Goal: Task Accomplishment & Management: Manage account settings

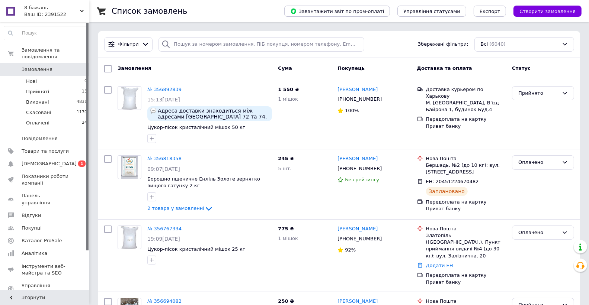
click at [399, 46] on div "Фільтри Збережені фільтри: Всі (6040)" at bounding box center [339, 44] width 476 height 15
click at [185, 42] on input "search" at bounding box center [260, 44] width 205 height 15
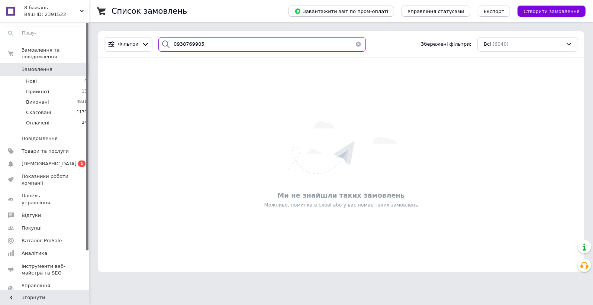
type input "0938769905"
drag, startPoint x: 31, startPoint y: 63, endPoint x: 198, endPoint y: 82, distance: 167.8
click at [31, 66] on span "Замовлення" at bounding box center [37, 69] width 31 height 7
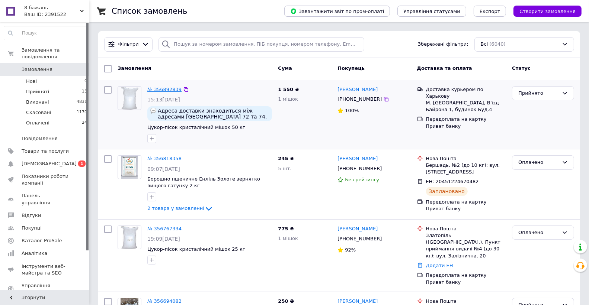
click at [159, 90] on link "№ 356892839" at bounding box center [164, 90] width 34 height 6
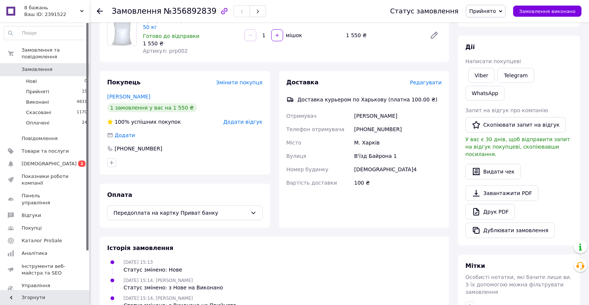
scroll to position [119, 0]
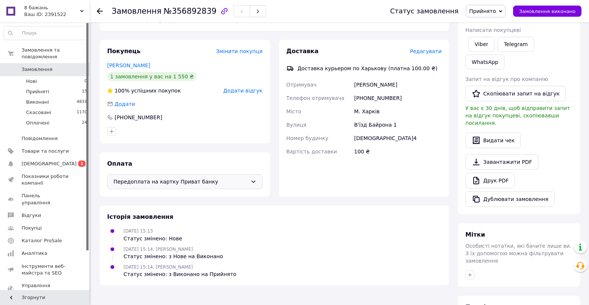
click at [253, 181] on icon at bounding box center [253, 182] width 4 height 2
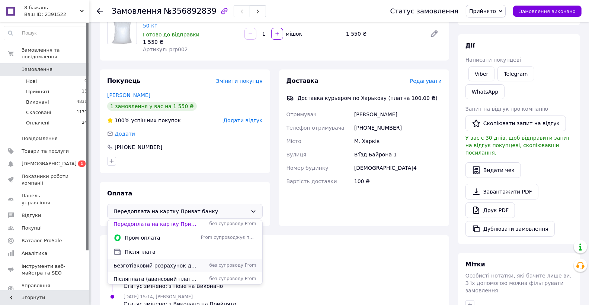
scroll to position [4, 0]
click at [284, 260] on div "12.08.2025 15:13 Статус змінено: Нове" at bounding box center [274, 264] width 340 height 15
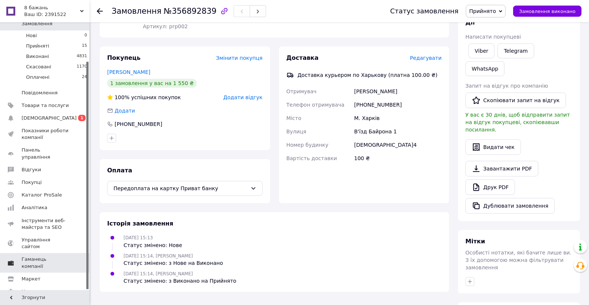
scroll to position [179, 0]
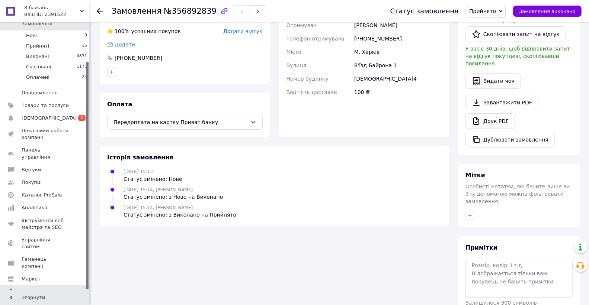
click at [41, 289] on span "Налаштування" at bounding box center [41, 292] width 38 height 7
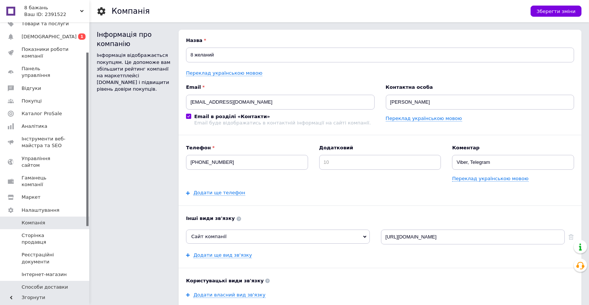
click at [49, 284] on span "Способи доставки" at bounding box center [45, 287] width 47 height 7
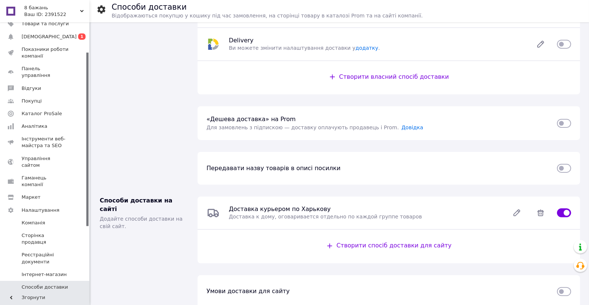
scroll to position [177, 0]
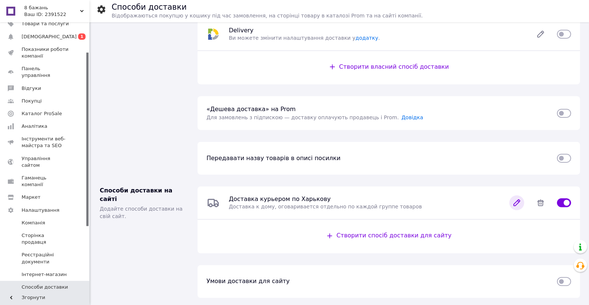
click at [514, 203] on icon at bounding box center [516, 203] width 15 height 15
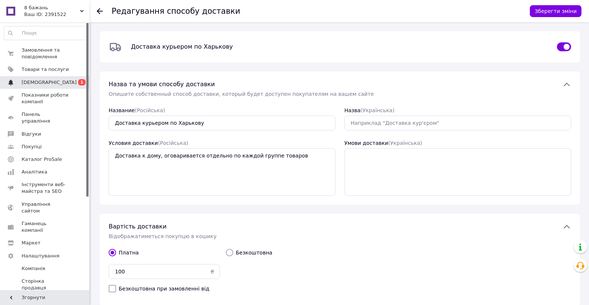
click at [43, 83] on span "[DEMOGRAPHIC_DATA]" at bounding box center [49, 82] width 55 height 7
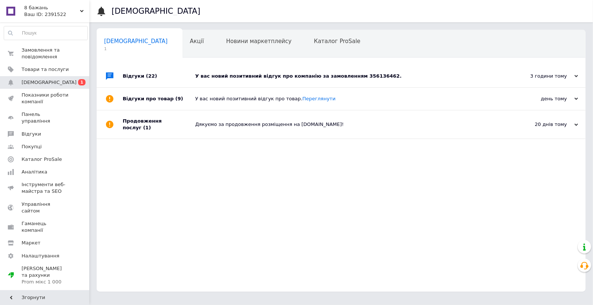
click at [299, 77] on div "У вас новий позитивний відгук про компанію за замовленням 356136462." at bounding box center [349, 76] width 309 height 7
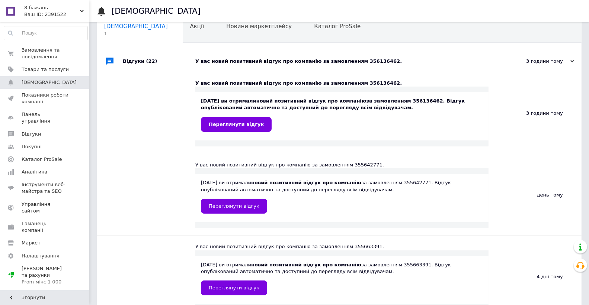
scroll to position [30, 0]
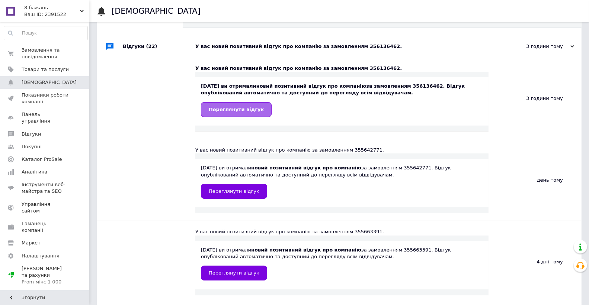
click at [225, 112] on span "Переглянути відгук" at bounding box center [236, 110] width 55 height 6
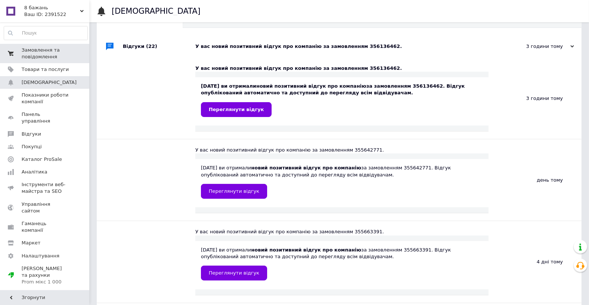
click at [37, 55] on span "Замовлення та повідомлення" at bounding box center [45, 53] width 47 height 13
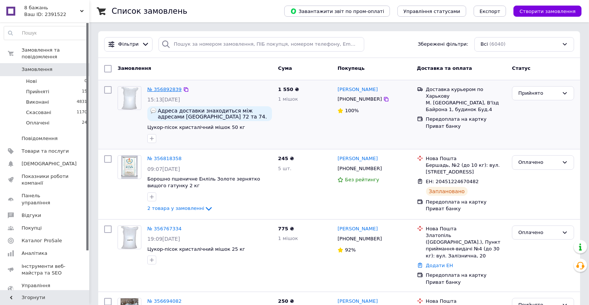
click at [160, 89] on link "№ 356892839" at bounding box center [164, 90] width 34 height 6
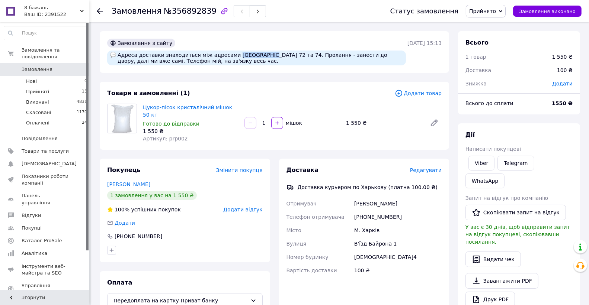
drag, startPoint x: 225, startPoint y: 56, endPoint x: 252, endPoint y: 55, distance: 26.8
click at [252, 55] on div "Адреса доставки знаходиться між адресами [GEOGRAPHIC_DATA] 72 та 74. Прохання -…" at bounding box center [256, 58] width 299 height 15
copy div "Танкопія 72"
click at [266, 100] on div "Товари в замовленні (1) Додати товар Цукор-пісок кристалічний мішок 50 кг Готов…" at bounding box center [274, 116] width 349 height 68
click at [34, 66] on span "Замовлення" at bounding box center [37, 69] width 31 height 7
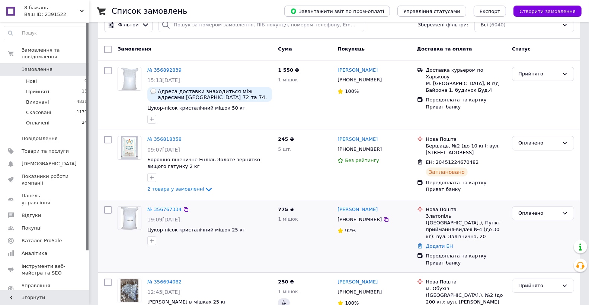
scroll to position [30, 0]
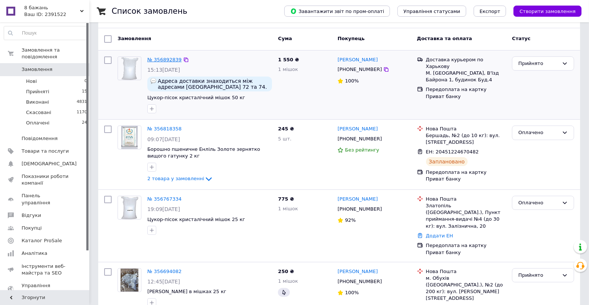
click at [157, 59] on link "№ 356892839" at bounding box center [164, 60] width 34 height 6
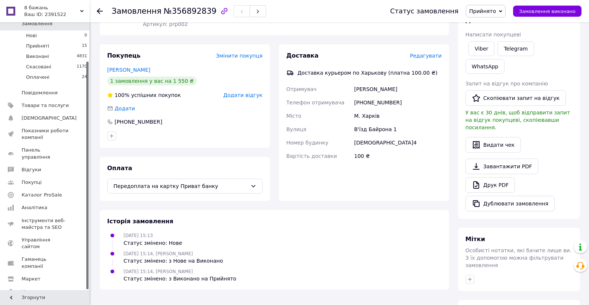
scroll to position [119, 0]
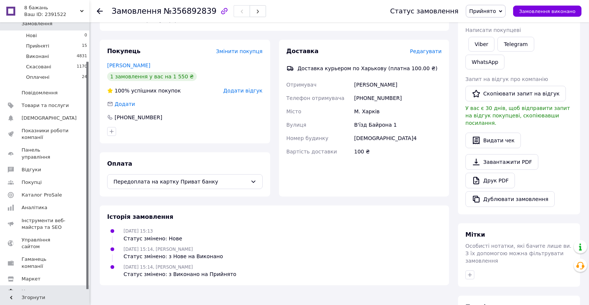
click at [33, 289] on span "Налаштування" at bounding box center [41, 292] width 38 height 7
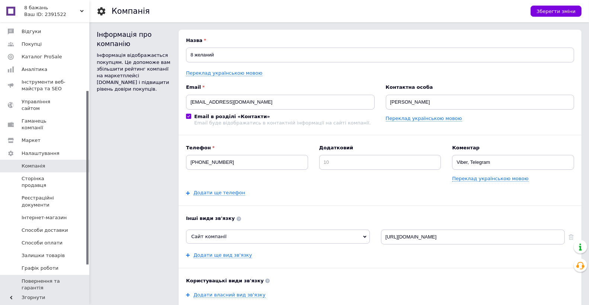
scroll to position [105, 0]
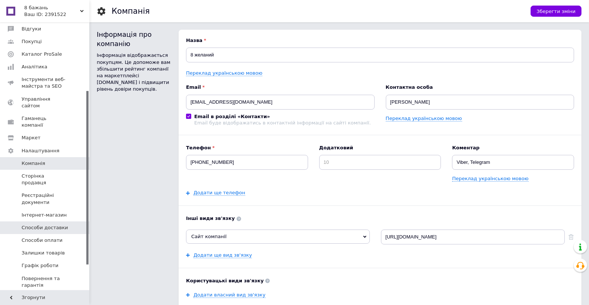
click at [45, 225] on span "Способи доставки" at bounding box center [45, 228] width 47 height 7
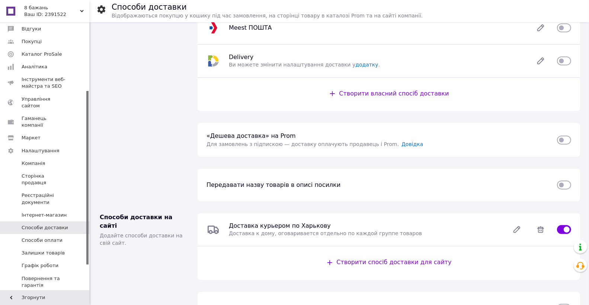
scroll to position [177, 0]
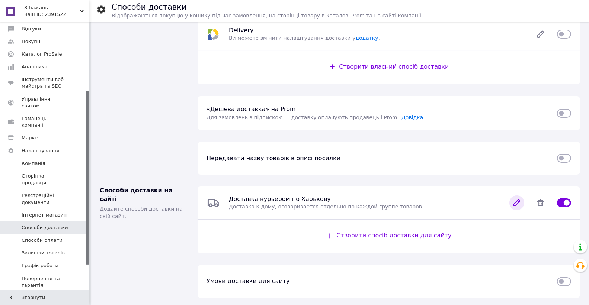
click at [517, 203] on icon at bounding box center [517, 203] width 6 height 6
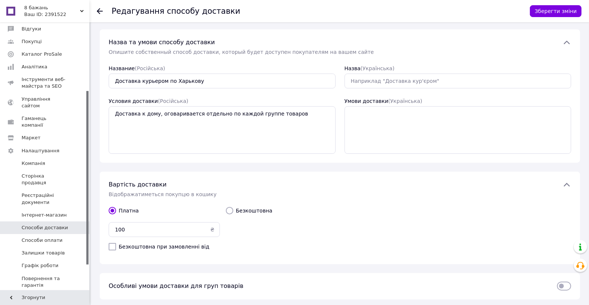
scroll to position [68, 0]
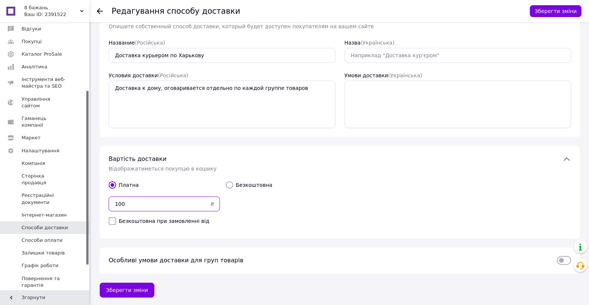
drag, startPoint x: 132, startPoint y: 203, endPoint x: 104, endPoint y: 205, distance: 28.0
click at [104, 205] on div "Вартість доставки Відображатиметься покупцю в кошику   Платна 100 ₴   Безкоштов…" at bounding box center [340, 192] width 480 height 93
click at [279, 233] on div "Вартість доставки Відображатиметься покупцю в кошику   Платна ₴   Безкоштовна п…" at bounding box center [340, 192] width 480 height 93
click at [122, 287] on button "Зберегти зміни" at bounding box center [127, 290] width 55 height 15
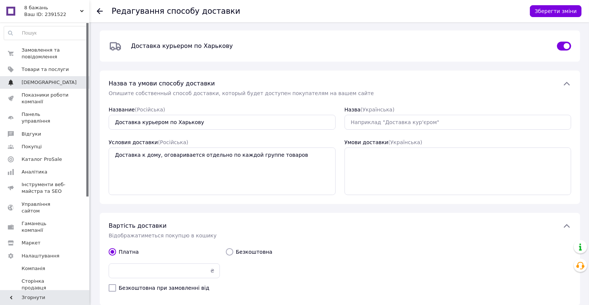
scroll to position [0, 0]
click at [563, 12] on button "Зберегти зміни" at bounding box center [556, 11] width 52 height 12
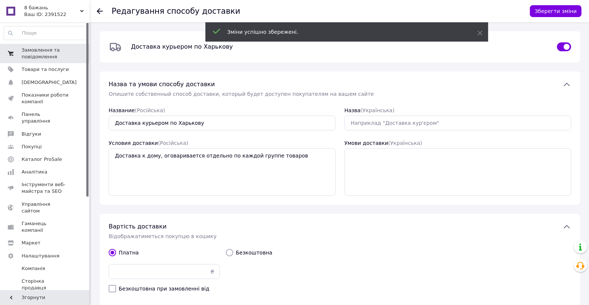
click at [34, 55] on span "Замовлення та повідомлення" at bounding box center [45, 53] width 47 height 13
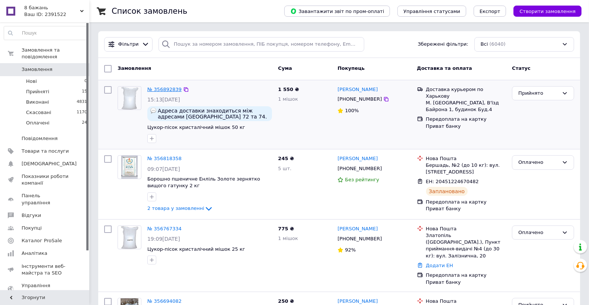
click at [164, 92] on link "№ 356892839" at bounding box center [164, 90] width 34 height 6
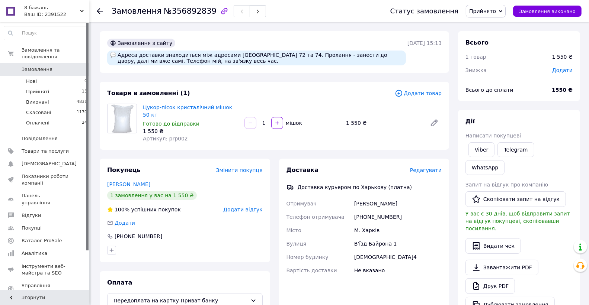
click at [375, 211] on div "[PHONE_NUMBER]" at bounding box center [398, 217] width 90 height 13
copy div "380994073294"
click at [124, 182] on link "Сиренко Кирило" at bounding box center [128, 185] width 43 height 6
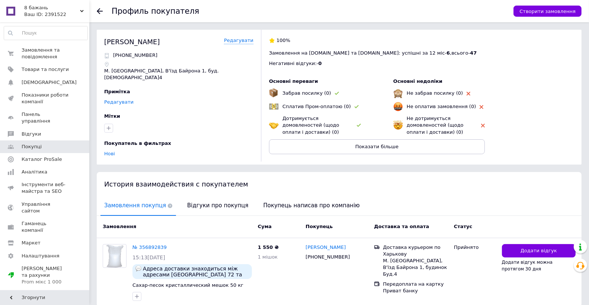
click at [111, 99] on link "Редагувати" at bounding box center [118, 102] width 29 height 6
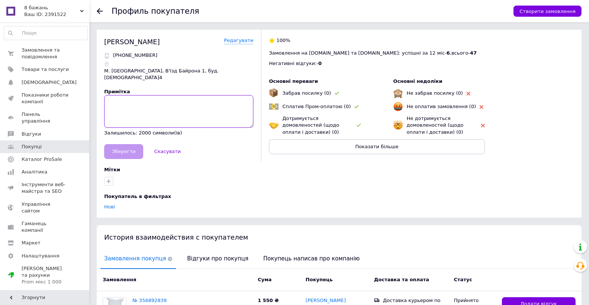
click at [125, 95] on textarea at bounding box center [178, 111] width 149 height 33
type textarea "0630539243"
click at [118, 149] on span "Зберегти" at bounding box center [123, 152] width 23 height 6
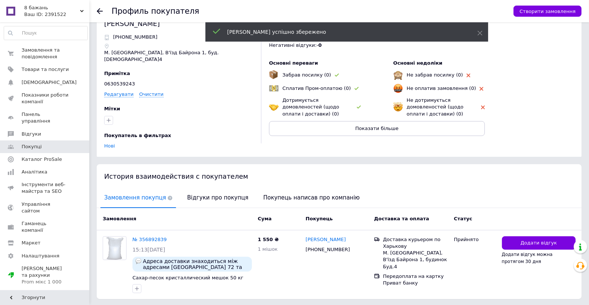
scroll to position [28, 0]
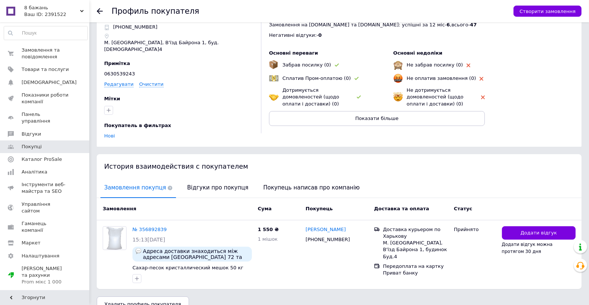
click at [98, 10] on use at bounding box center [100, 11] width 6 height 6
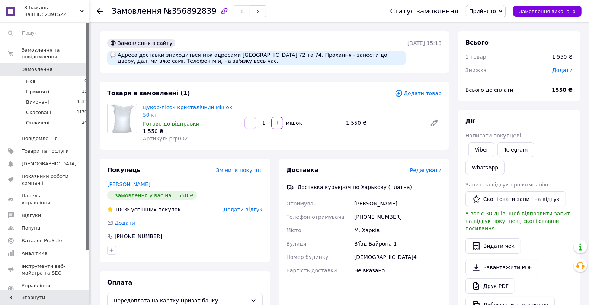
click at [100, 9] on icon at bounding box center [100, 11] width 6 height 6
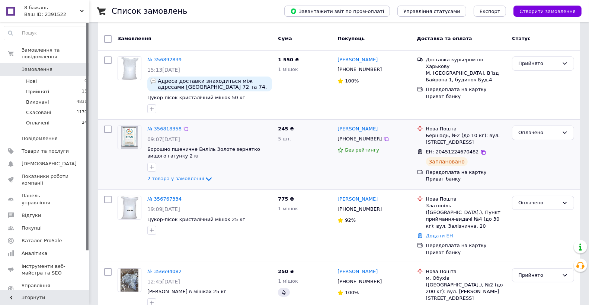
scroll to position [60, 0]
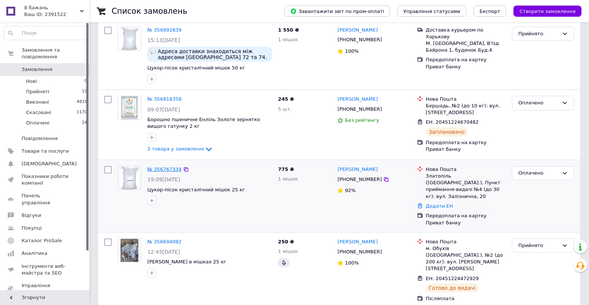
click at [161, 169] on link "№ 356767334" at bounding box center [164, 170] width 34 height 6
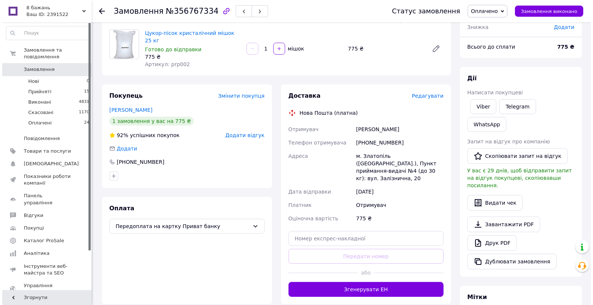
scroll to position [89, 0]
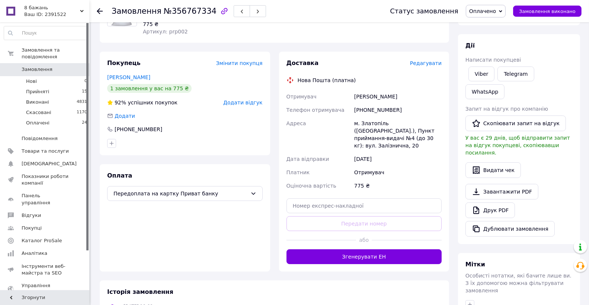
click at [426, 60] on span "Редагувати" at bounding box center [426, 63] width 32 height 6
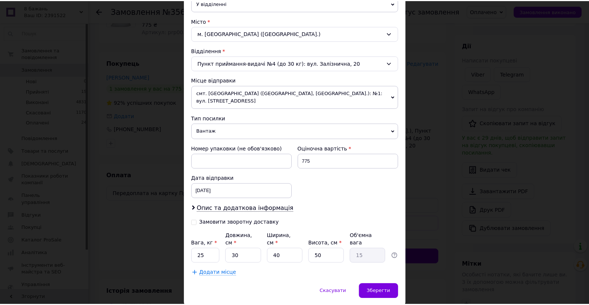
scroll to position [200, 0]
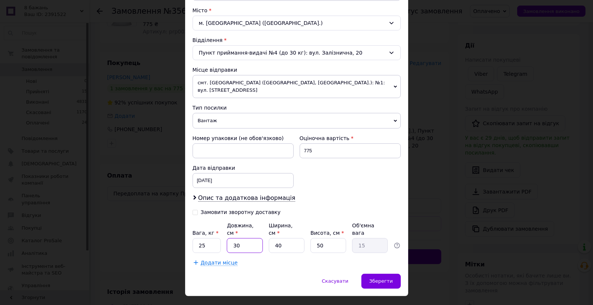
click at [235, 238] on input "30" at bounding box center [245, 245] width 36 height 15
type input "50"
type input "25"
type input "50"
drag, startPoint x: 313, startPoint y: 230, endPoint x: 318, endPoint y: 231, distance: 5.3
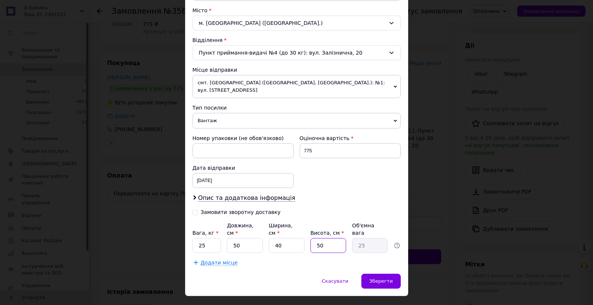
click at [318, 238] on input "50" at bounding box center [329, 245] width 36 height 15
type input "20"
type input "10"
type input "20"
click at [377, 279] on span "Зберегти" at bounding box center [380, 282] width 23 height 6
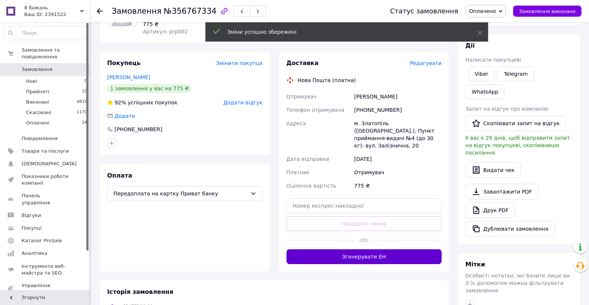
click at [369, 250] on button "Згенерувати ЕН" at bounding box center [364, 257] width 156 height 15
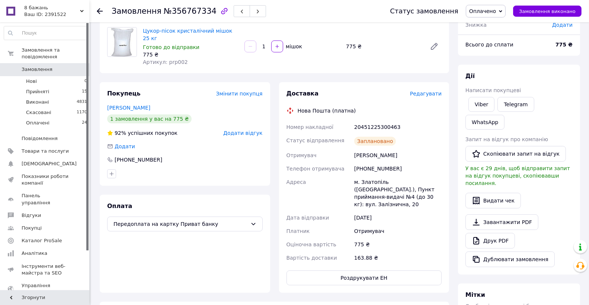
scroll to position [60, 0]
click at [38, 66] on span "Замовлення" at bounding box center [37, 69] width 31 height 7
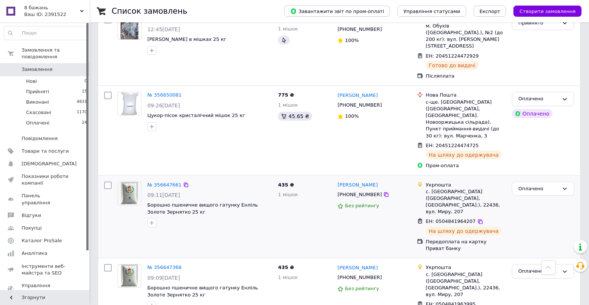
scroll to position [327, 0]
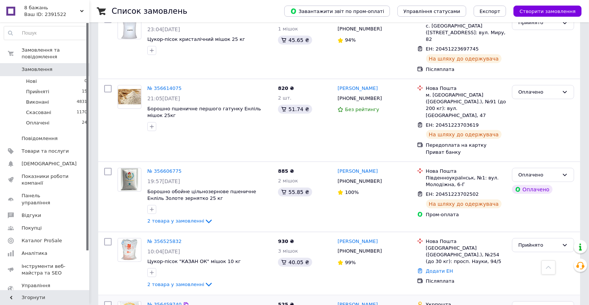
scroll to position [744, 0]
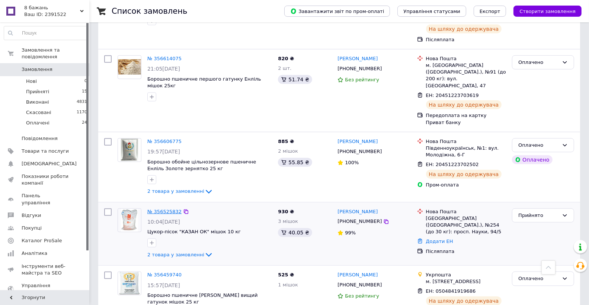
click at [158, 209] on link "№ 356525832" at bounding box center [164, 212] width 34 height 6
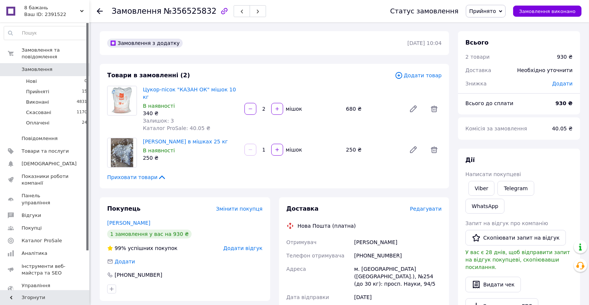
click at [372, 249] on div "[PHONE_NUMBER]" at bounding box center [398, 255] width 90 height 13
click at [372, 250] on div "[PHONE_NUMBER]" at bounding box center [398, 255] width 90 height 13
copy div "380999570016"
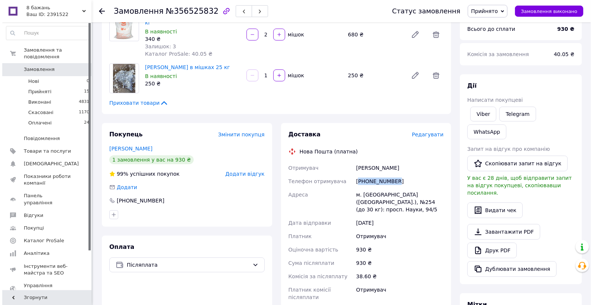
scroll to position [89, 0]
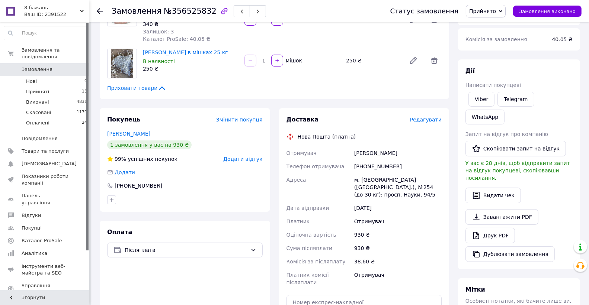
click at [427, 117] on span "Редагувати" at bounding box center [426, 120] width 32 height 6
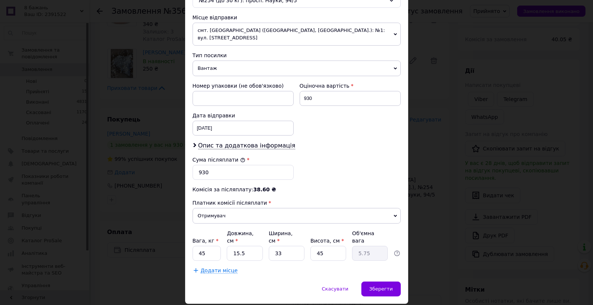
scroll to position [260, 0]
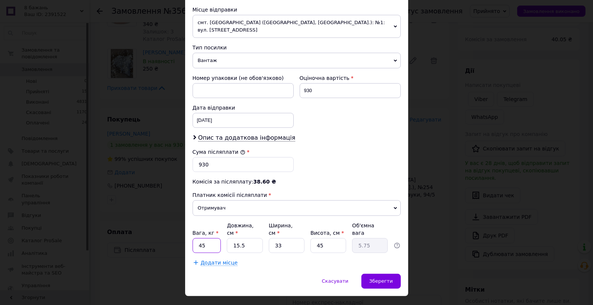
drag, startPoint x: 201, startPoint y: 229, endPoint x: 192, endPoint y: 230, distance: 8.6
click at [193, 238] on input "45" at bounding box center [207, 245] width 29 height 15
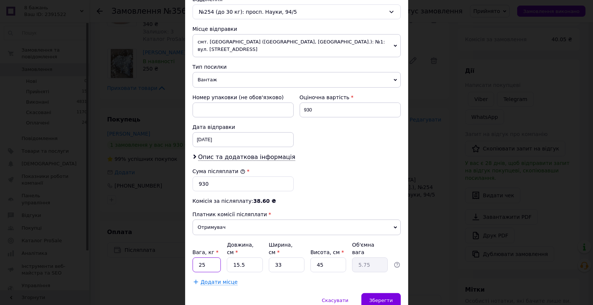
scroll to position [230, 0]
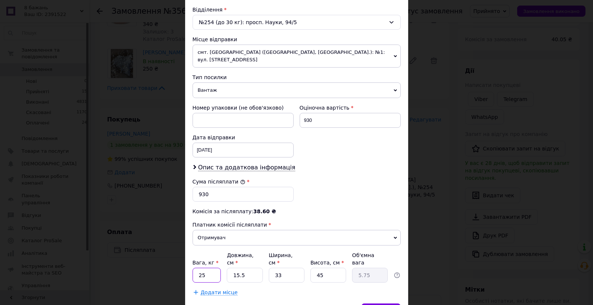
type input "25"
drag, startPoint x: 239, startPoint y: 259, endPoint x: 232, endPoint y: 259, distance: 7.1
click at [232, 268] on input "15.5" at bounding box center [245, 275] width 36 height 15
type input "45"
type input "16.71"
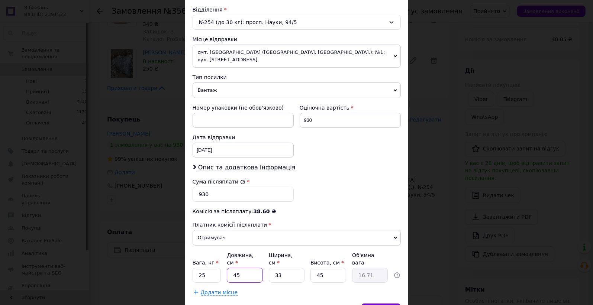
type input "45"
click at [318, 268] on input "45" at bounding box center [329, 275] width 36 height 15
type input "25"
type input "9.28"
type input "25"
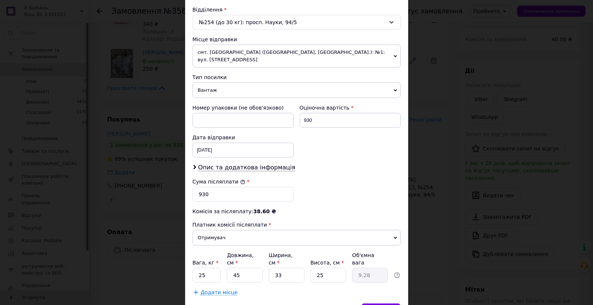
click at [213, 290] on span "Додати місце" at bounding box center [219, 293] width 37 height 6
drag, startPoint x: 205, startPoint y: 287, endPoint x: 196, endPoint y: 288, distance: 8.2
click at [196, 283] on input "1" at bounding box center [207, 275] width 29 height 15
type input "20"
drag, startPoint x: 238, startPoint y: 288, endPoint x: 229, endPoint y: 290, distance: 9.1
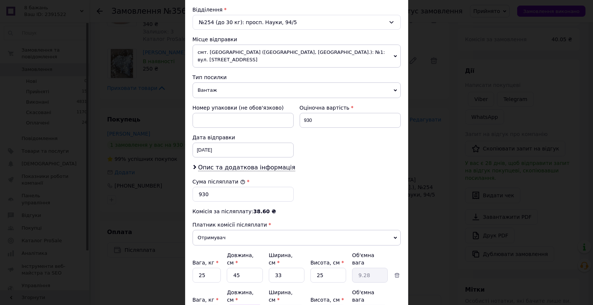
click at [229, 283] on input "5" at bounding box center [245, 275] width 36 height 15
type input "40"
type input "0.25"
type input "40"
drag, startPoint x: 272, startPoint y: 289, endPoint x: 279, endPoint y: 288, distance: 6.3
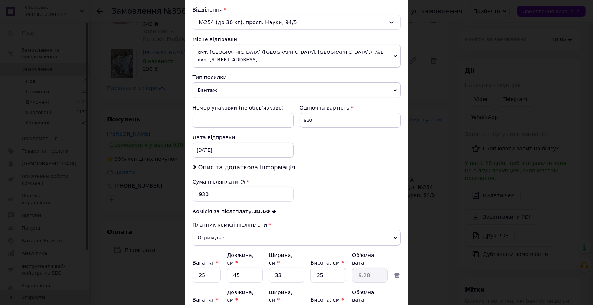
click at [279, 283] on input "5" at bounding box center [287, 275] width 36 height 15
type input "3"
type input "0.15"
type input "30"
type input "1.5"
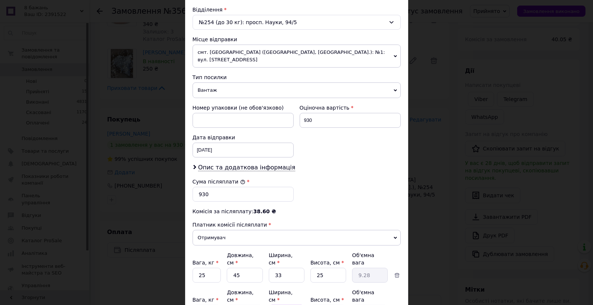
type input "30"
drag, startPoint x: 311, startPoint y: 288, endPoint x: 328, endPoint y: 289, distance: 17.2
click at [327, 283] on input "5" at bounding box center [329, 275] width 36 height 15
type input "2"
type input "0.6"
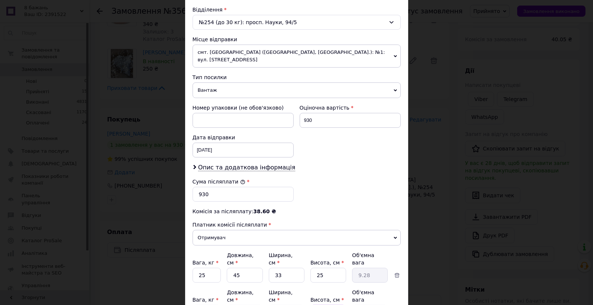
type input "20"
type input "6"
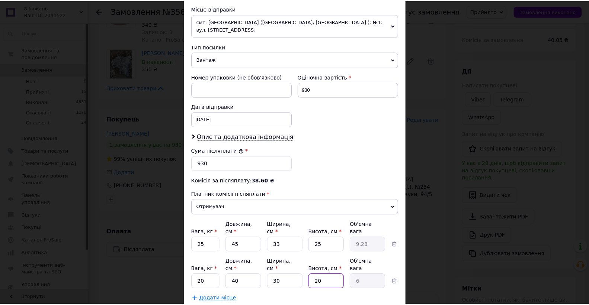
scroll to position [289, 0]
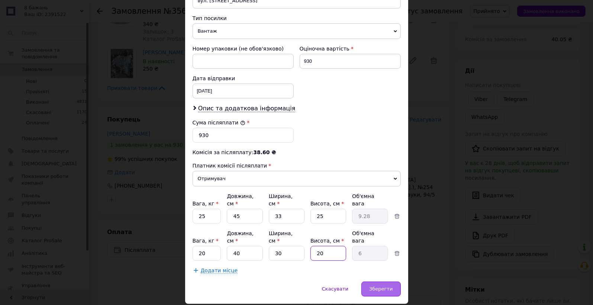
type input "20"
click at [383, 286] on span "Зберегти" at bounding box center [380, 289] width 23 height 6
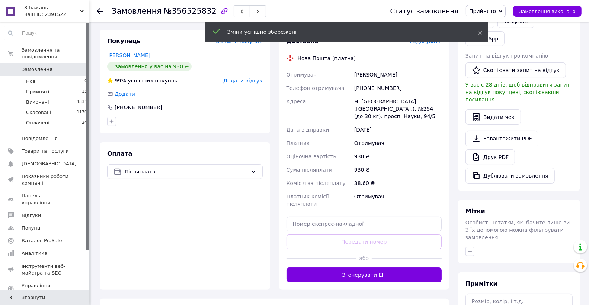
scroll to position [179, 0]
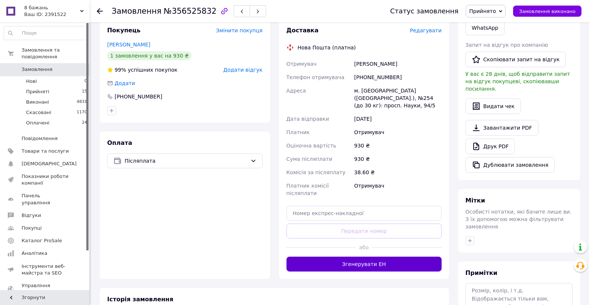
click at [364, 257] on button "Згенерувати ЕН" at bounding box center [364, 264] width 156 height 15
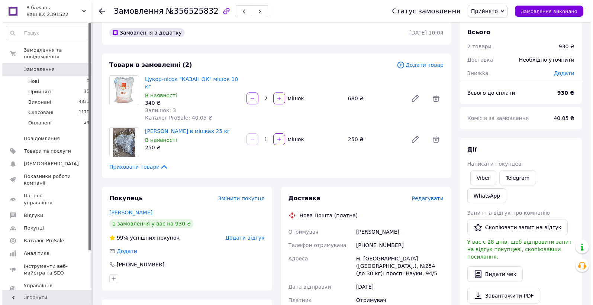
scroll to position [0, 0]
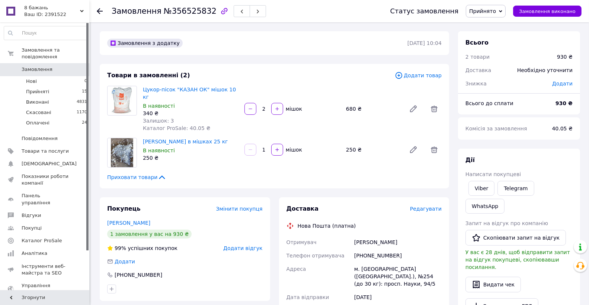
click at [425, 206] on span "Редагувати" at bounding box center [426, 209] width 32 height 6
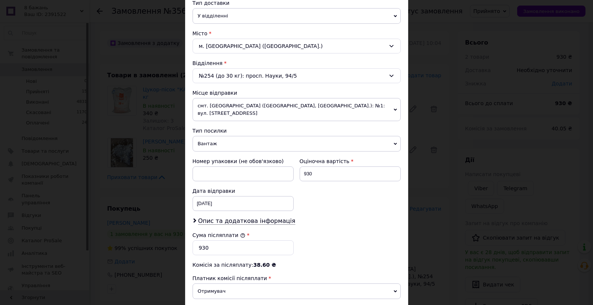
scroll to position [179, 0]
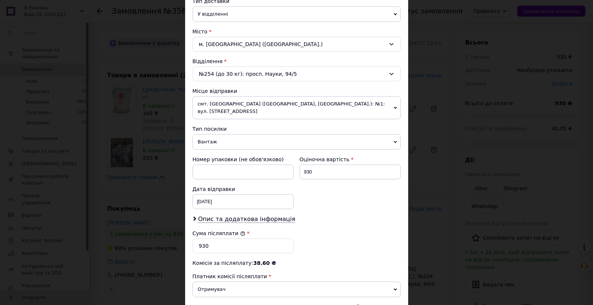
click at [391, 73] on icon at bounding box center [392, 74] width 6 height 6
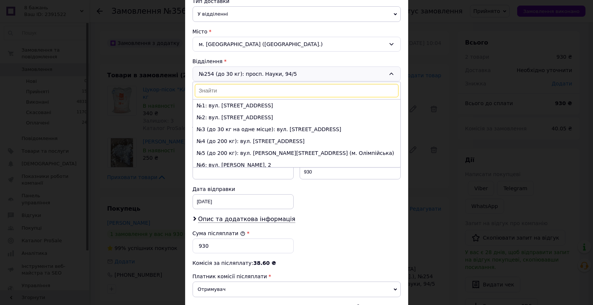
scroll to position [2930, 0]
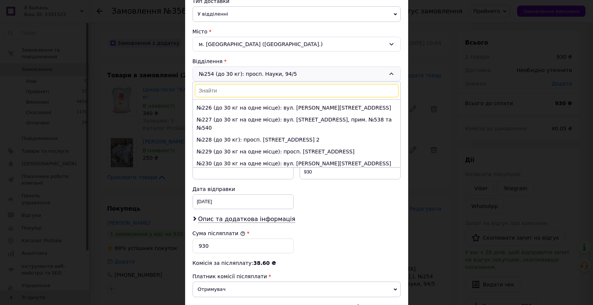
click at [391, 73] on icon at bounding box center [392, 74] width 4 height 2
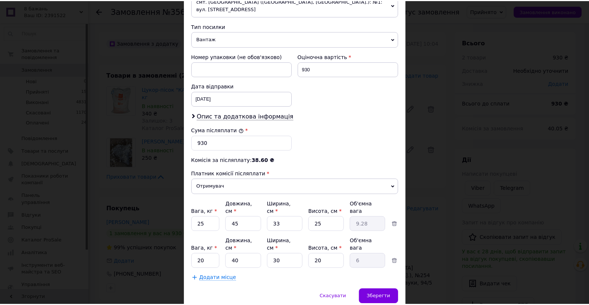
scroll to position [289, 0]
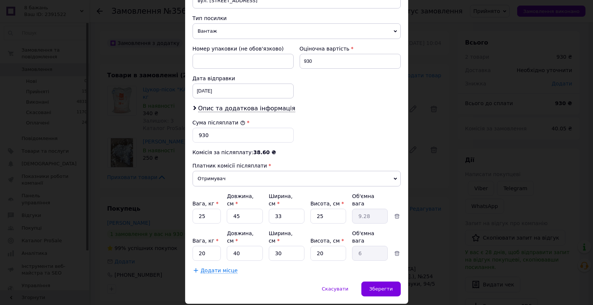
click at [164, 197] on div "× Редагування доставки Спосіб доставки Нова Пошта (платна) Платник Отримувач Ві…" at bounding box center [296, 152] width 593 height 305
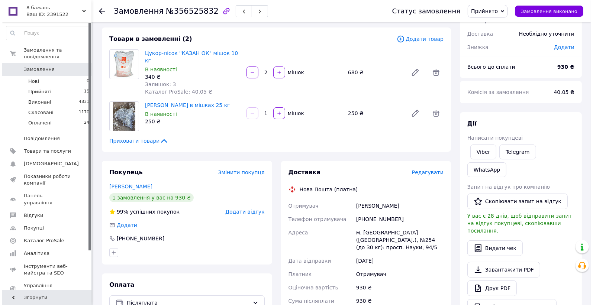
scroll to position [30, 0]
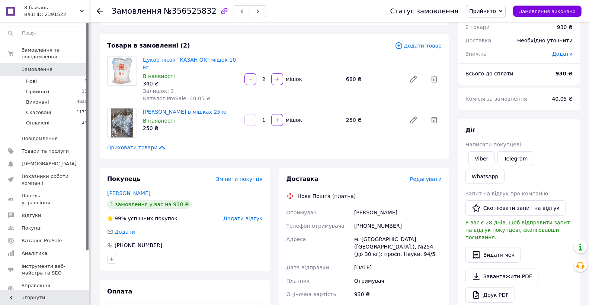
click at [426, 176] on span "Редагувати" at bounding box center [426, 179] width 32 height 6
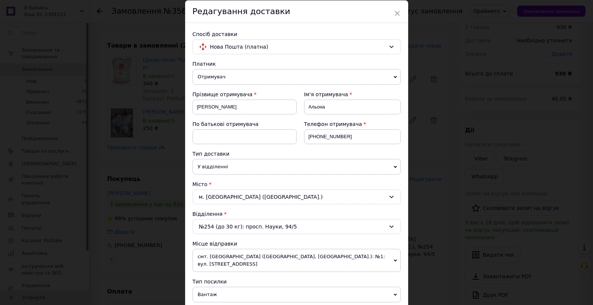
scroll to position [60, 0]
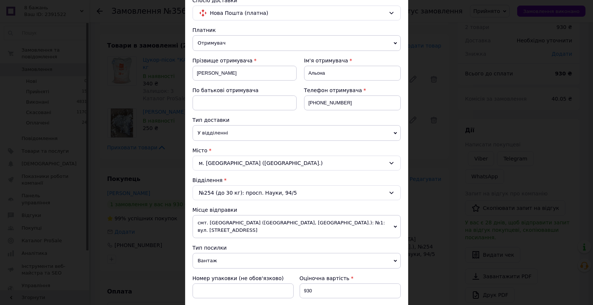
click at [290, 192] on div "№254 (до 30 кг): просп. Науки, 94/5" at bounding box center [297, 193] width 208 height 15
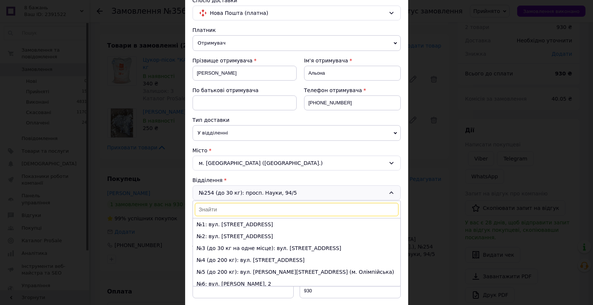
scroll to position [2930, 0]
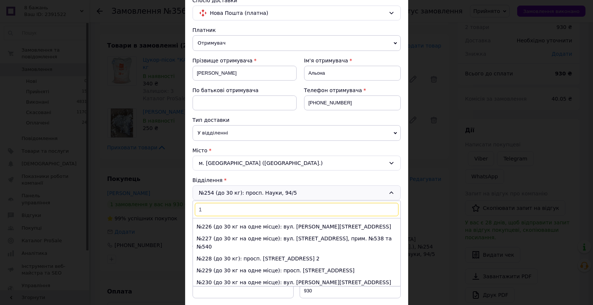
click at [243, 205] on input "1" at bounding box center [297, 209] width 204 height 13
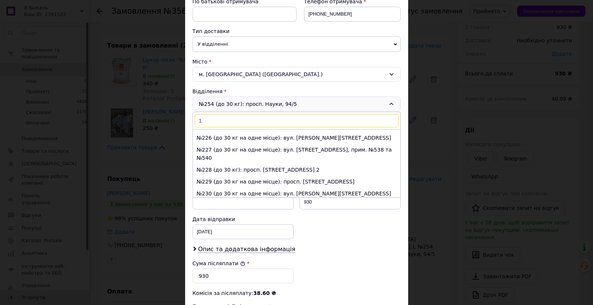
scroll to position [149, 0]
type input "1"
click at [341, 226] on div "Номер упаковки (не обов'язково) Оціночна вартість 930 Дата відправки [DATE] < 2…" at bounding box center [297, 213] width 214 height 60
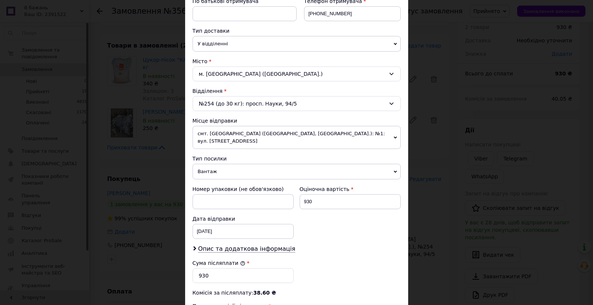
click at [309, 104] on div "№254 (до 30 кг): просп. Науки, 94/5" at bounding box center [297, 103] width 208 height 15
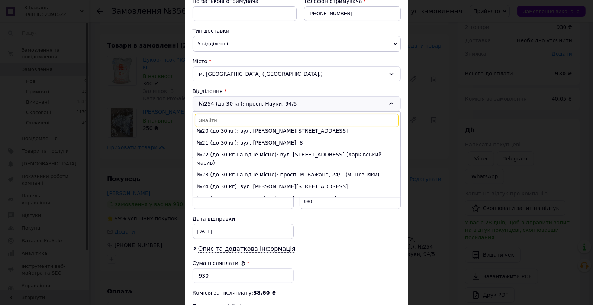
scroll to position [0, 0]
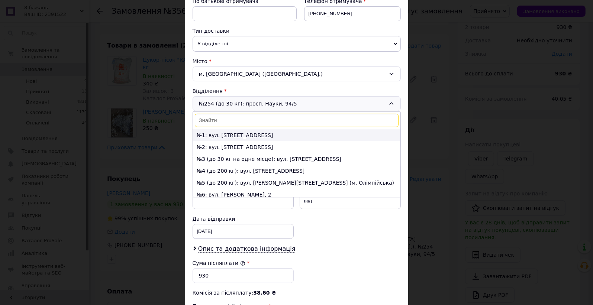
click at [246, 135] on li "№1: вул. [STREET_ADDRESS]" at bounding box center [297, 135] width 208 height 12
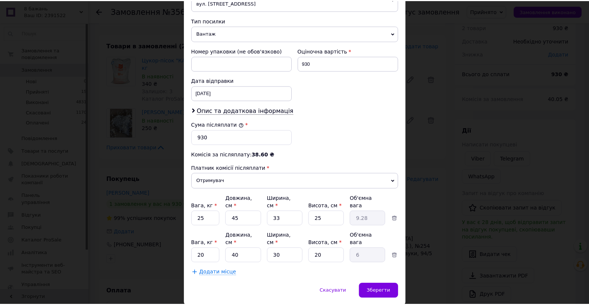
scroll to position [289, 0]
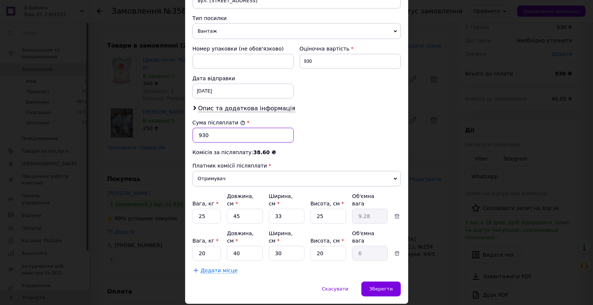
drag, startPoint x: 201, startPoint y: 128, endPoint x: 195, endPoint y: 128, distance: 5.6
click at [195, 128] on input "930" at bounding box center [243, 135] width 101 height 15
type input "730"
click at [383, 286] on span "Зберегти" at bounding box center [380, 289] width 23 height 6
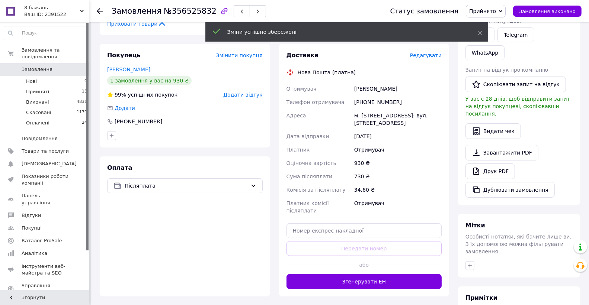
scroll to position [208, 0]
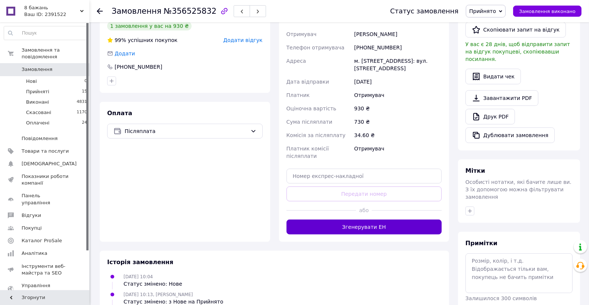
click at [367, 220] on button "Згенерувати ЕН" at bounding box center [364, 227] width 156 height 15
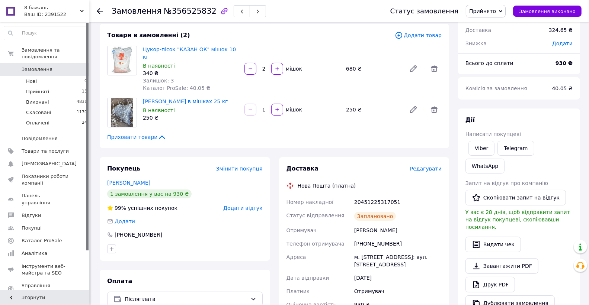
scroll to position [30, 0]
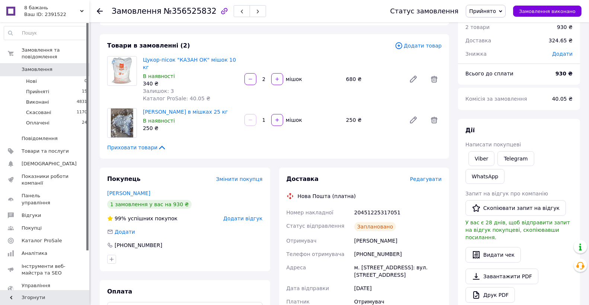
click at [100, 9] on icon at bounding box center [100, 11] width 6 height 6
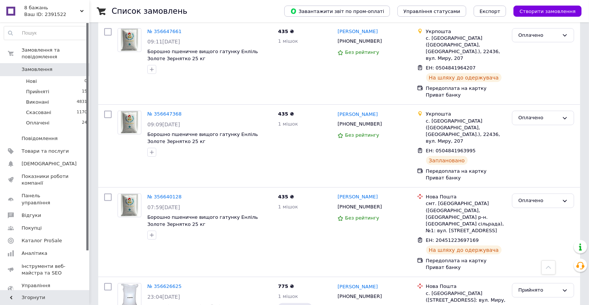
scroll to position [417, 0]
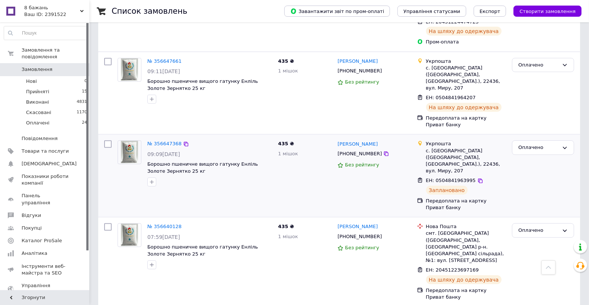
click at [361, 149] on div "[PHONE_NUMBER]" at bounding box center [359, 154] width 47 height 10
copy div "380505498571"
click at [333, 230] on div "435 ₴ 1 мішок" at bounding box center [305, 262] width 60 height 83
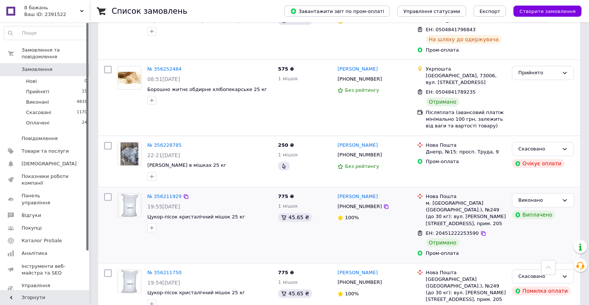
scroll to position [2083, 0]
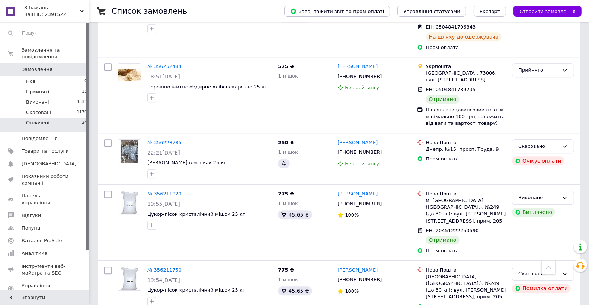
click at [45, 120] on span "Оплачені" at bounding box center [37, 123] width 23 height 7
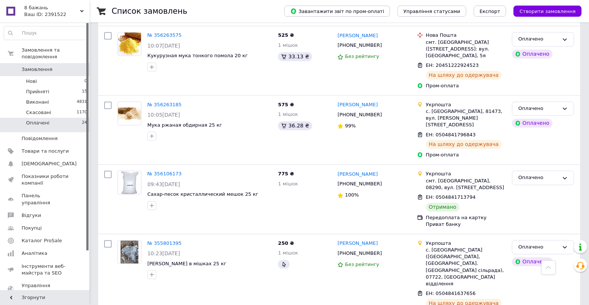
scroll to position [1498, 0]
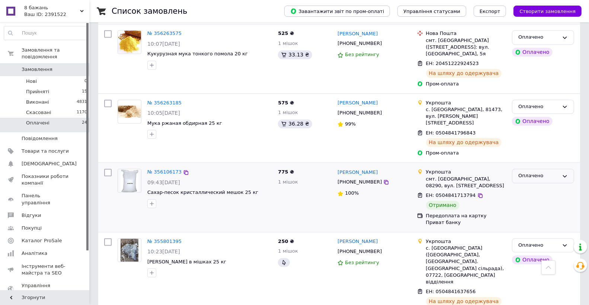
click at [557, 172] on div "Оплачено" at bounding box center [538, 176] width 41 height 8
click at [535, 199] on li "Виконано" at bounding box center [542, 206] width 61 height 14
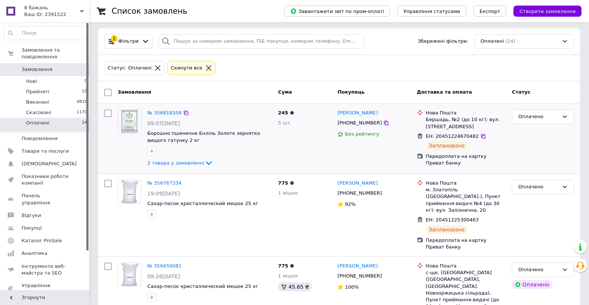
scroll to position [0, 0]
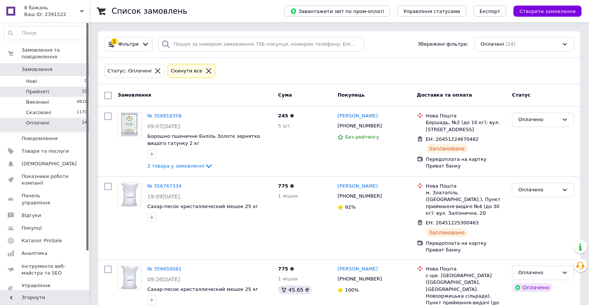
click at [41, 89] on span "Прийняті" at bounding box center [37, 92] width 23 height 7
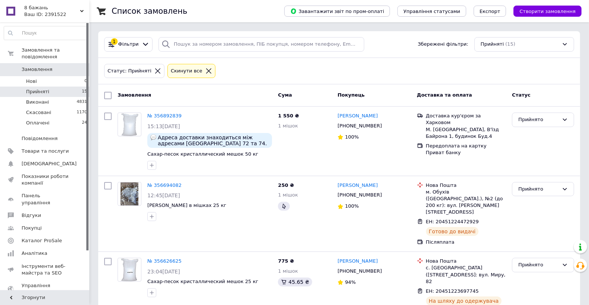
click at [34, 66] on span "Замовлення" at bounding box center [37, 69] width 31 height 7
